Goal: Find specific page/section: Find specific page/section

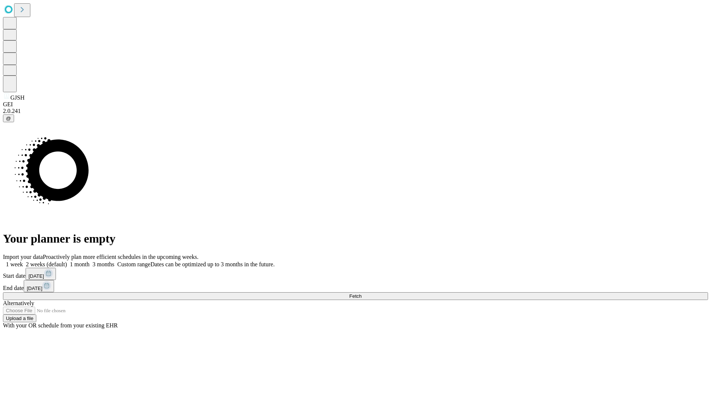
click at [361, 293] on span "Fetch" at bounding box center [355, 296] width 12 height 6
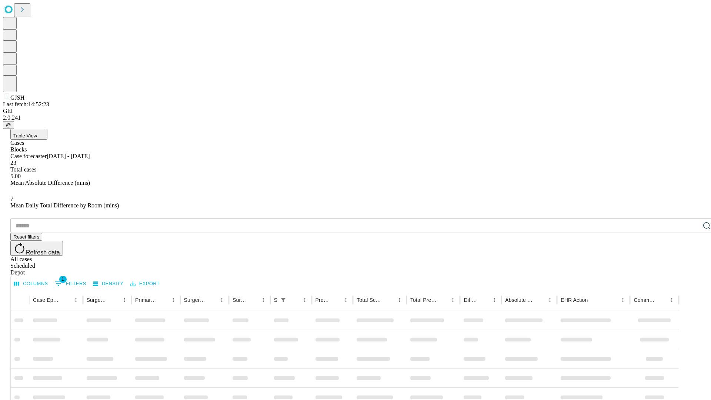
click at [692, 269] on div "Depot" at bounding box center [362, 272] width 705 height 7
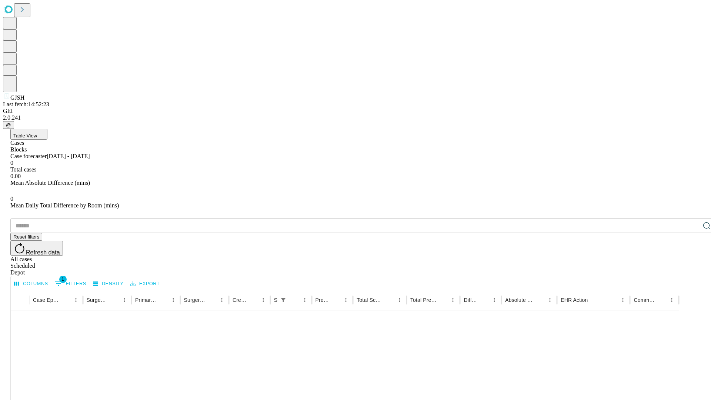
click at [631, 256] on div "All cases" at bounding box center [362, 259] width 705 height 7
